Goal: Contribute content

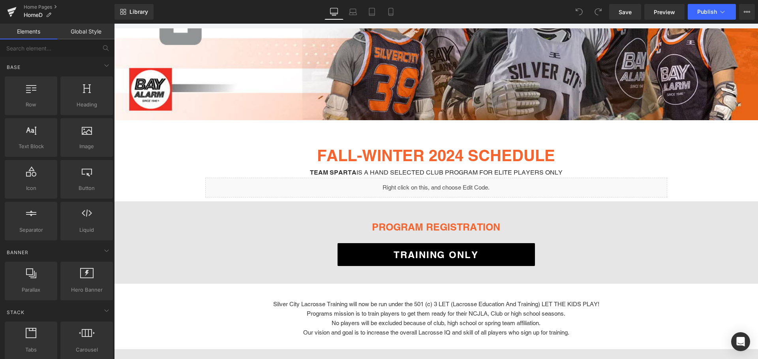
scroll to position [158, 0]
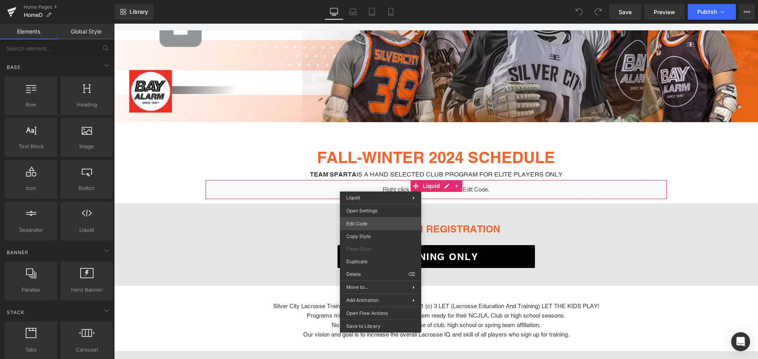
click at [378, 0] on div "You are previewing how the will restyle your page. You can not edit Elements in…" at bounding box center [379, 0] width 758 height 0
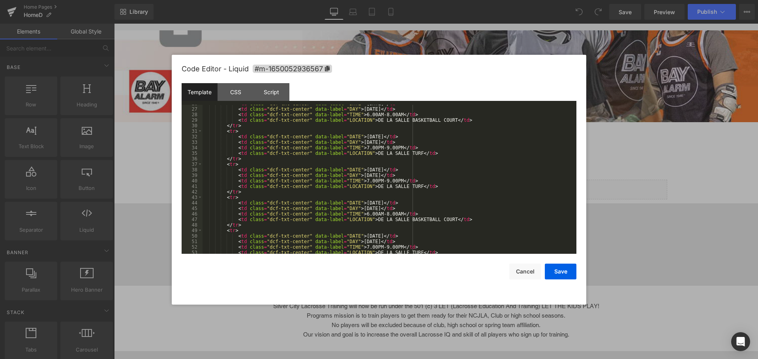
scroll to position [0, 0]
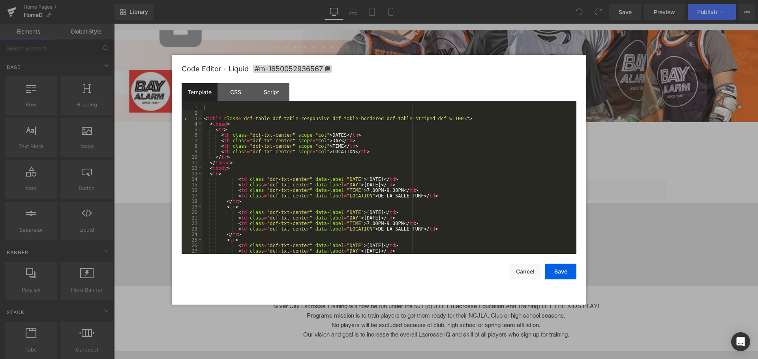
click at [364, 146] on div "< table class = "dcf-table dcf-table-responsive dcf-table-bordered dcf-table-st…" at bounding box center [387, 185] width 370 height 160
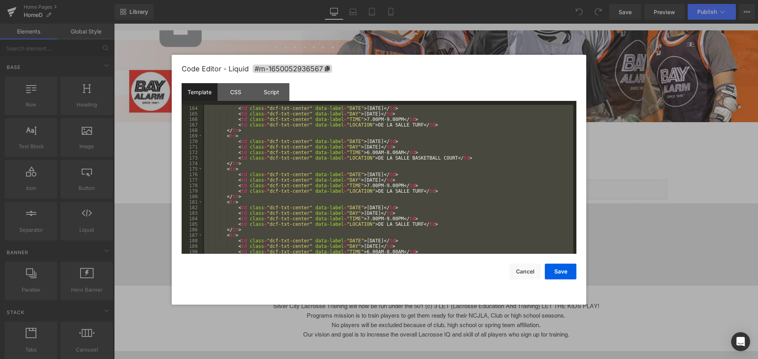
scroll to position [1042, 0]
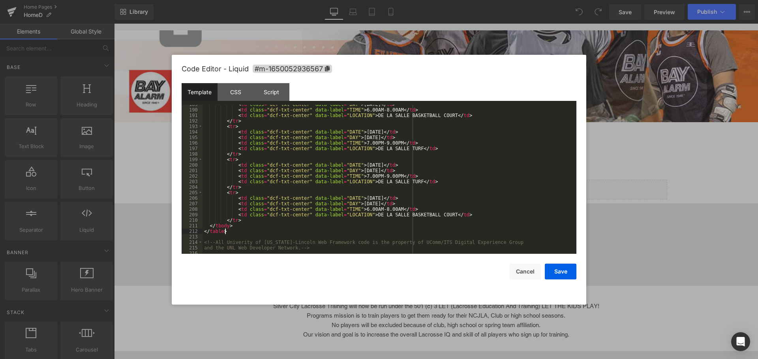
click at [227, 232] on div "< td class = "dcf-txt-center" data-label = "DAY" > [DATE] </ td > < td class = …" at bounding box center [387, 182] width 370 height 160
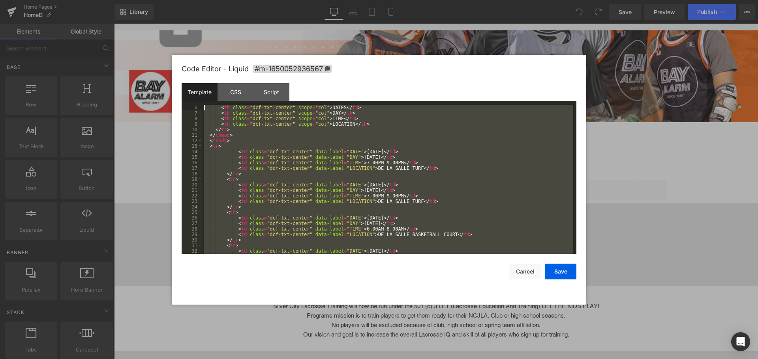
scroll to position [0, 0]
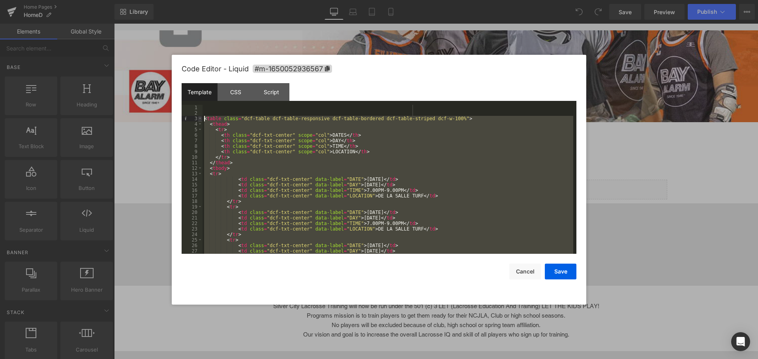
drag, startPoint x: 227, startPoint y: 232, endPoint x: 202, endPoint y: 121, distance: 114.1
click at [202, 121] on pre "1 2 3 4 5 6 7 8 9 10 11 12 13 14 15 16 17 18 19 20 21 22 23 24 25 26 27 28 < ta…" at bounding box center [379, 179] width 395 height 149
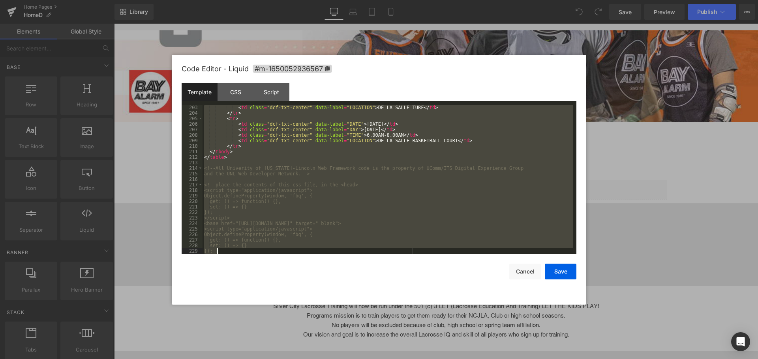
scroll to position [1121, 0]
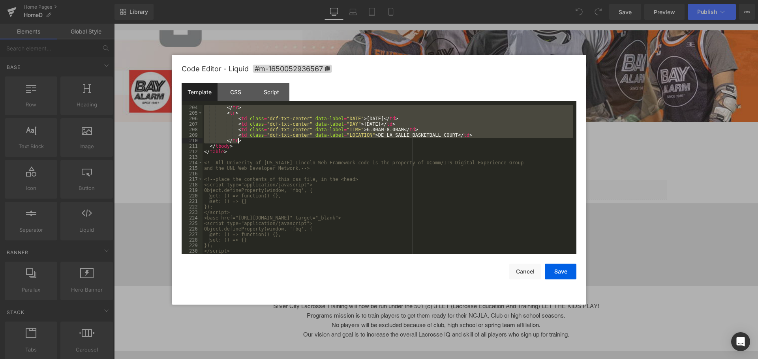
drag, startPoint x: 210, startPoint y: 174, endPoint x: 252, endPoint y: 142, distance: 52.9
click at [252, 142] on div "</ tr > < tr > < td class = "dcf-txt-center" data-label = "DATE" > [DATE] </ td…" at bounding box center [387, 185] width 370 height 160
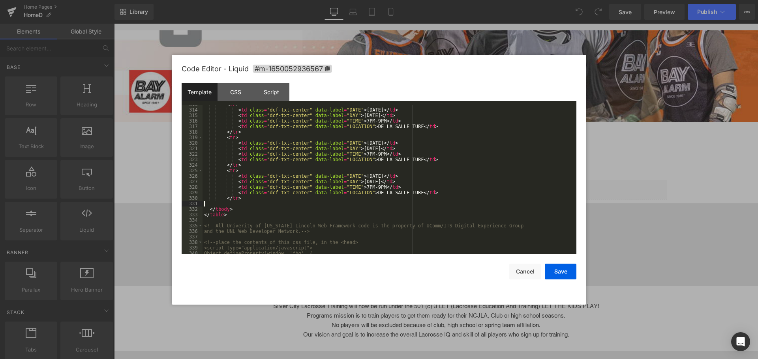
scroll to position [1727, 0]
click at [243, 198] on div "< tr > < td class = "dcf-txt-center" data-label = "DATE" > [DATE] </ td > < td …" at bounding box center [387, 182] width 370 height 160
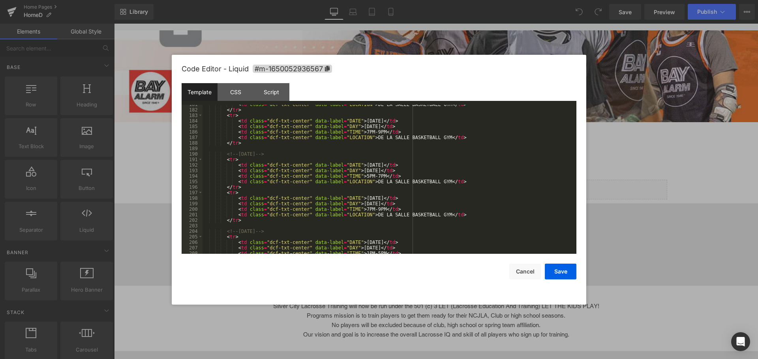
scroll to position [950, 0]
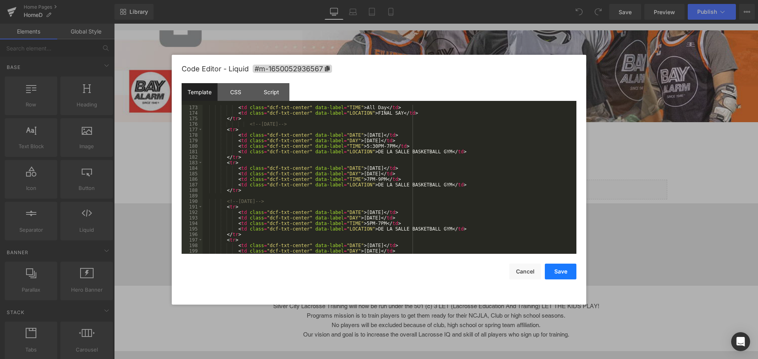
click at [563, 274] on button "Save" at bounding box center [561, 272] width 32 height 16
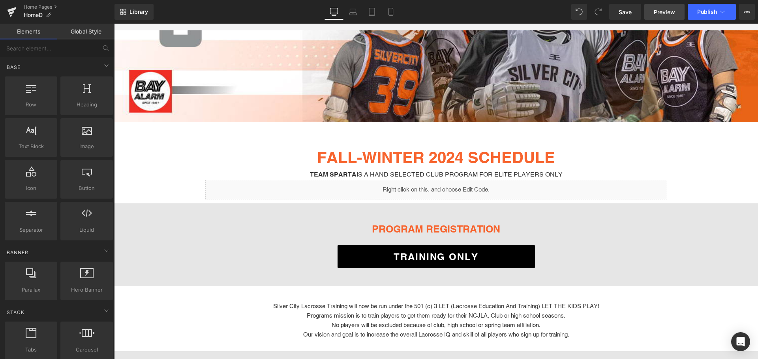
click at [656, 15] on span "Preview" at bounding box center [663, 12] width 21 height 8
click at [628, 14] on span "Save" at bounding box center [624, 12] width 13 height 8
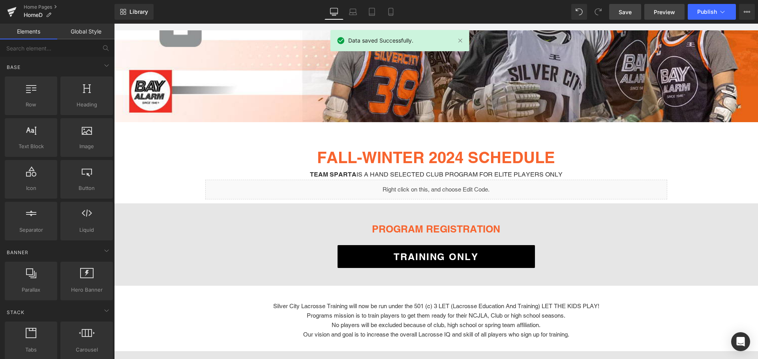
click at [662, 10] on span "Preview" at bounding box center [663, 12] width 21 height 8
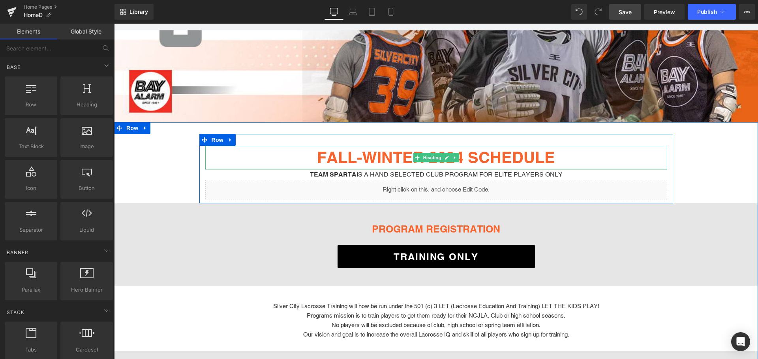
click at [461, 153] on strong "FALL-WINTER 2024 SCHEDULE" at bounding box center [436, 157] width 238 height 19
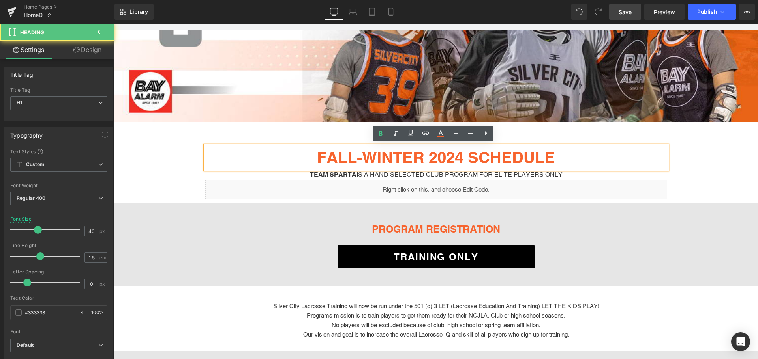
click at [461, 153] on strong "FALL-WINTER 2024 SCHEDULE" at bounding box center [436, 157] width 238 height 19
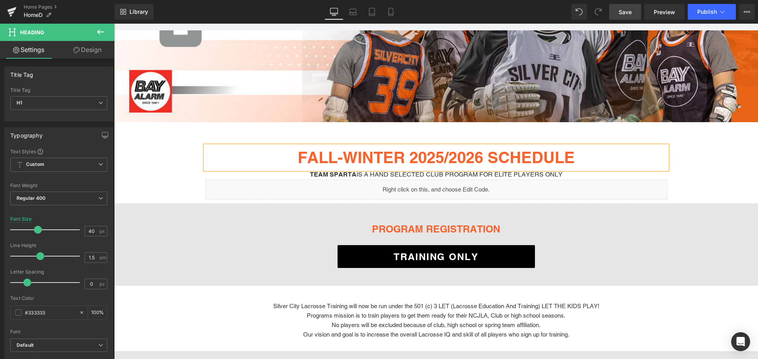
click at [621, 6] on link "Save" at bounding box center [625, 12] width 32 height 16
